Goal: Task Accomplishment & Management: Manage account settings

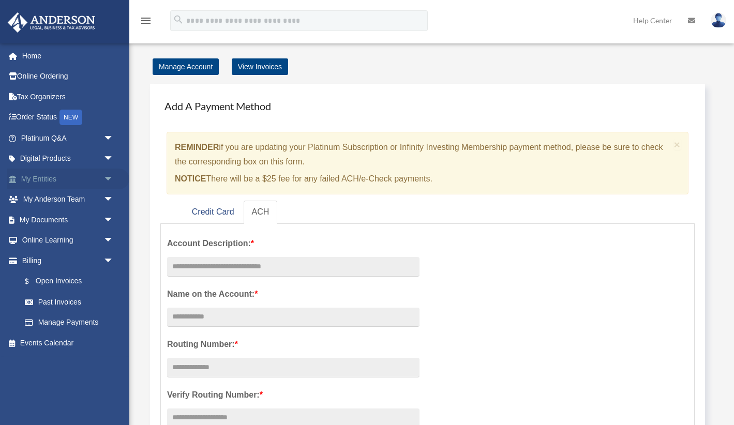
click at [109, 179] on span "arrow_drop_down" at bounding box center [113, 179] width 21 height 21
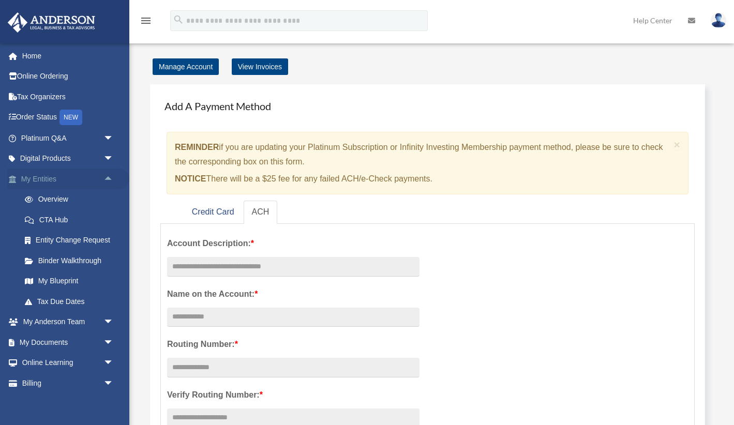
click at [107, 180] on span "arrow_drop_up" at bounding box center [113, 179] width 21 height 21
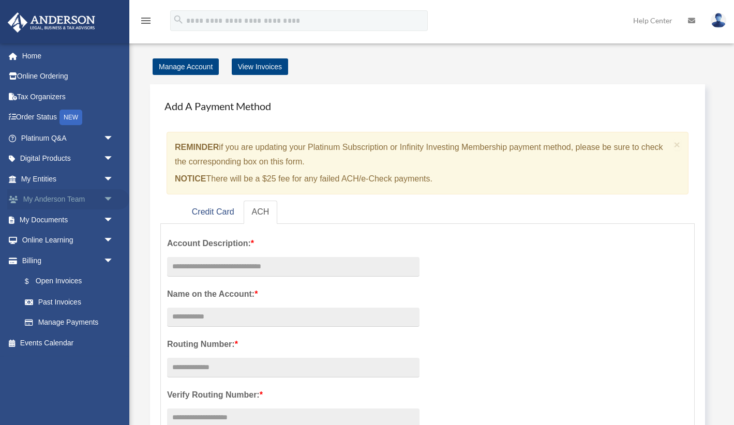
click at [110, 198] on span "arrow_drop_down" at bounding box center [113, 199] width 21 height 21
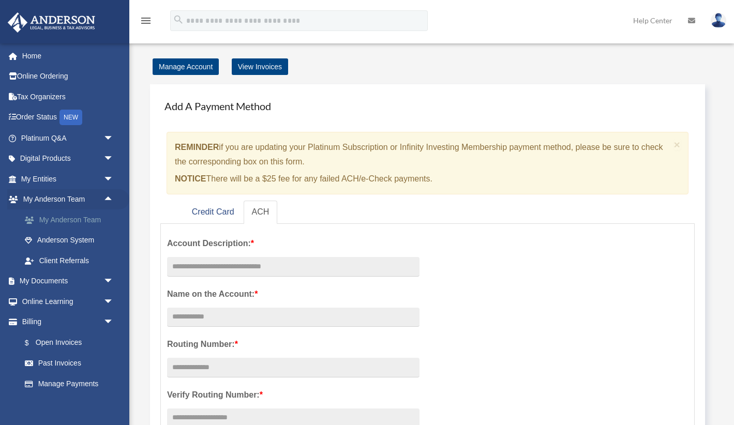
click at [96, 216] on link "My Anderson Team" at bounding box center [71, 219] width 115 height 21
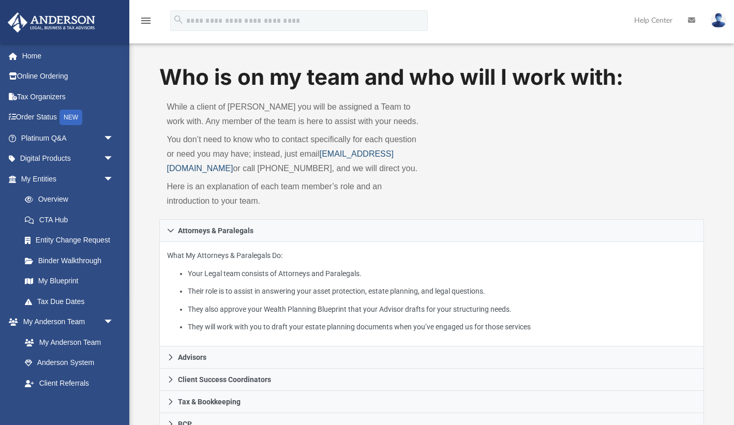
click at [169, 165] on link "myteam@andersonadvisors.com" at bounding box center [279, 160] width 226 height 23
drag, startPoint x: 165, startPoint y: 168, endPoint x: 286, endPoint y: 170, distance: 121.0
click at [286, 171] on div "While a client of Anderson you will be assigned a Team to work with. Any member…" at bounding box center [295, 156] width 272 height 127
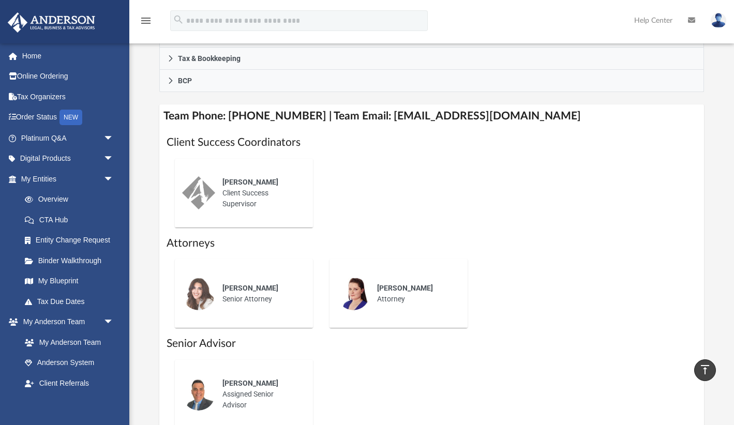
scroll to position [331, 0]
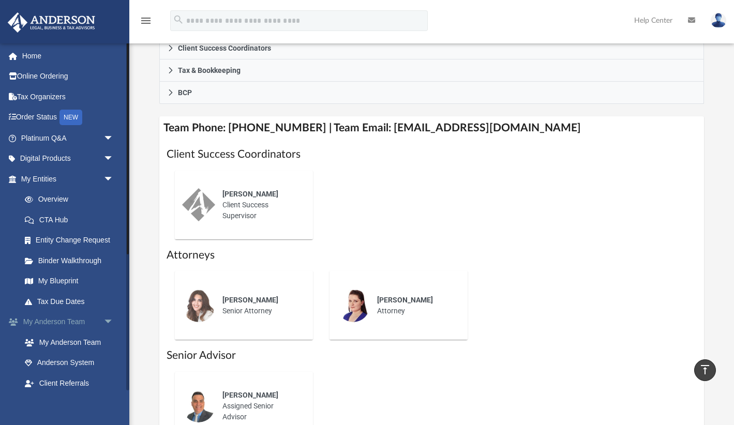
click at [108, 320] on span "arrow_drop_down" at bounding box center [113, 322] width 21 height 21
click at [113, 179] on span "arrow_drop_down" at bounding box center [113, 179] width 21 height 21
click at [112, 216] on span "arrow_drop_down" at bounding box center [113, 219] width 21 height 21
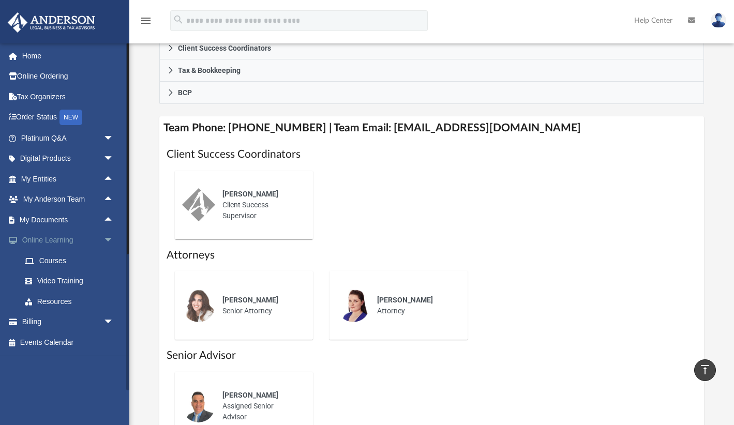
click at [107, 239] on span "arrow_drop_down" at bounding box center [113, 240] width 21 height 21
click at [108, 260] on span "arrow_drop_down" at bounding box center [113, 260] width 21 height 21
click at [78, 283] on link "$ Open Invoices" at bounding box center [71, 281] width 115 height 21
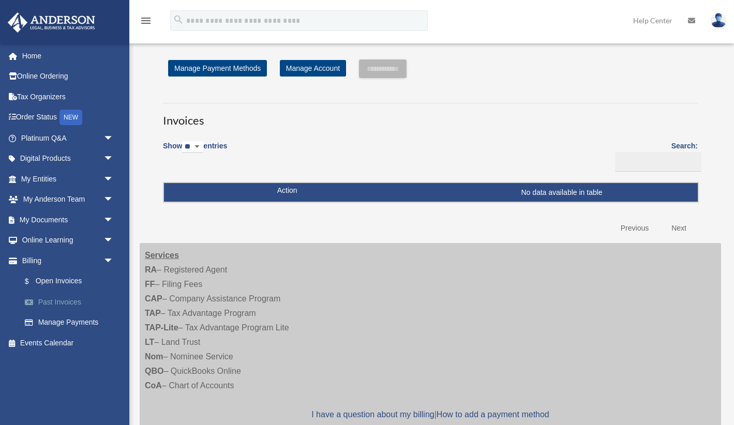
click at [64, 298] on link "Past Invoices" at bounding box center [71, 302] width 115 height 21
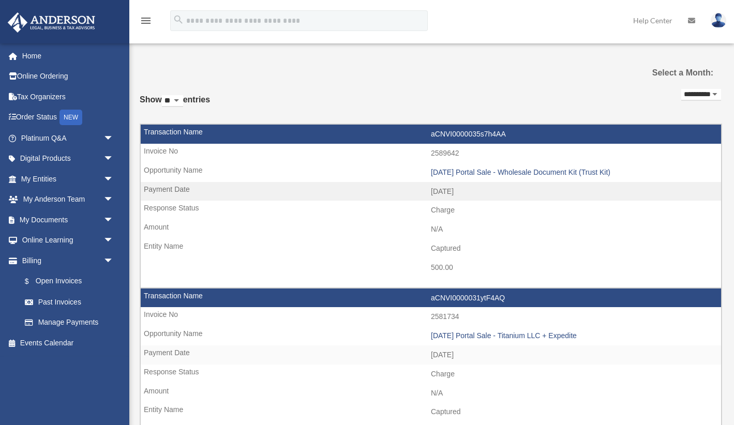
click at [708, 92] on select "**********" at bounding box center [701, 95] width 40 height 12
select select "**********"
click at [105, 259] on span "arrow_drop_down" at bounding box center [113, 260] width 21 height 21
click at [56, 79] on link "Online Ordering" at bounding box center [68, 76] width 122 height 21
